Goal: Navigation & Orientation: Understand site structure

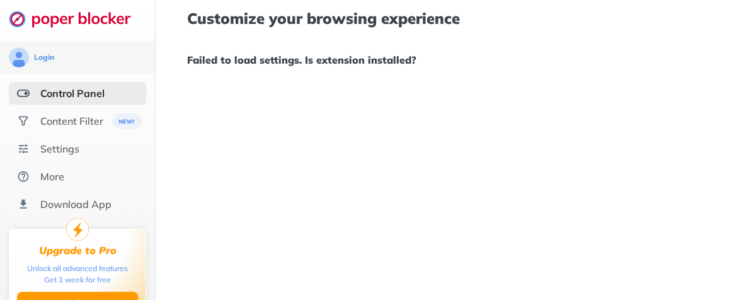
click at [288, 88] on div "Customize your browsing experience Failed to load settings. Is extension instal…" at bounding box center [468, 150] width 624 height 300
click at [73, 18] on img at bounding box center [76, 19] width 135 height 18
click at [18, 18] on img at bounding box center [76, 19] width 135 height 18
